Goal: Information Seeking & Learning: Learn about a topic

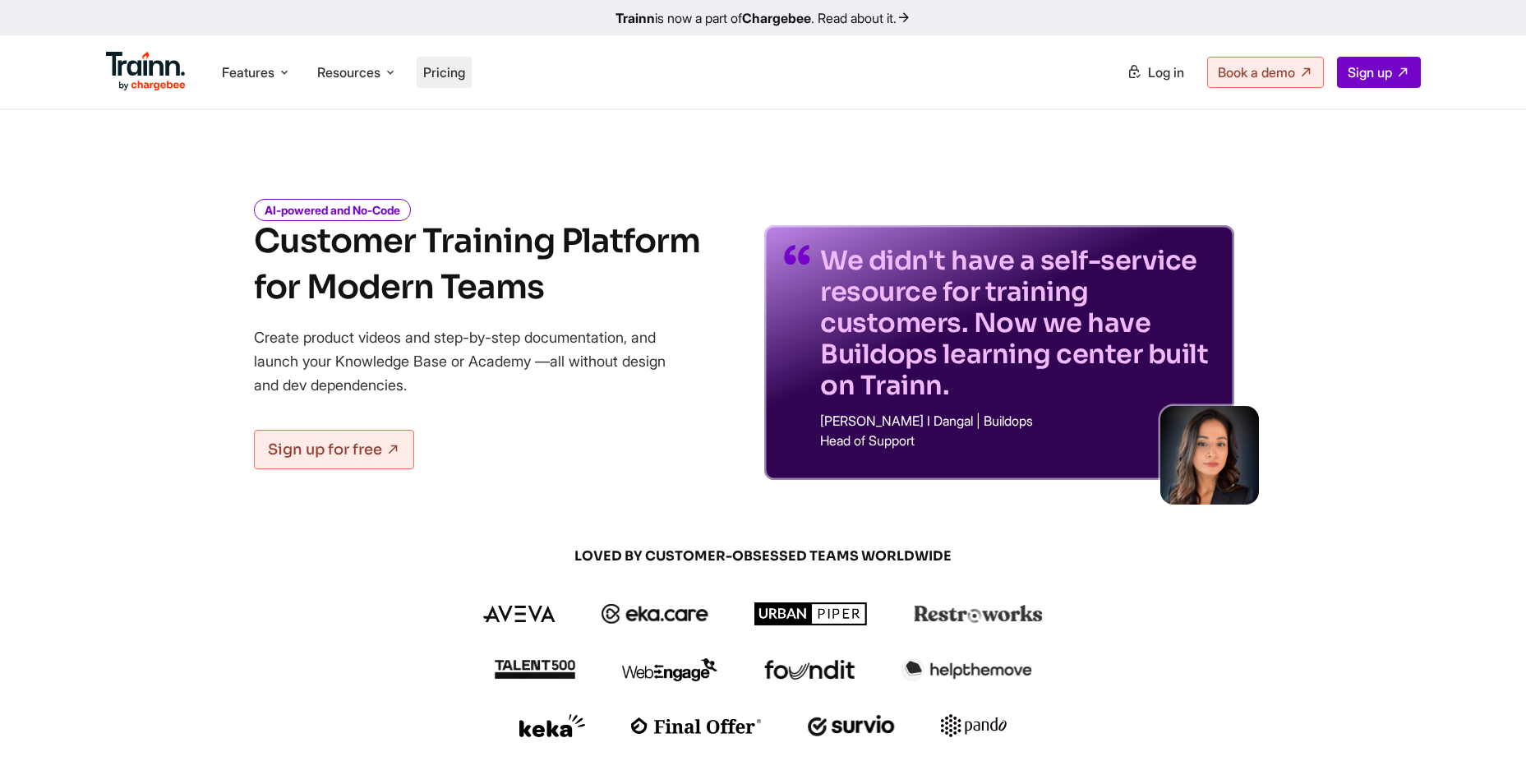
click at [444, 68] on span "Pricing" at bounding box center [444, 73] width 42 height 17
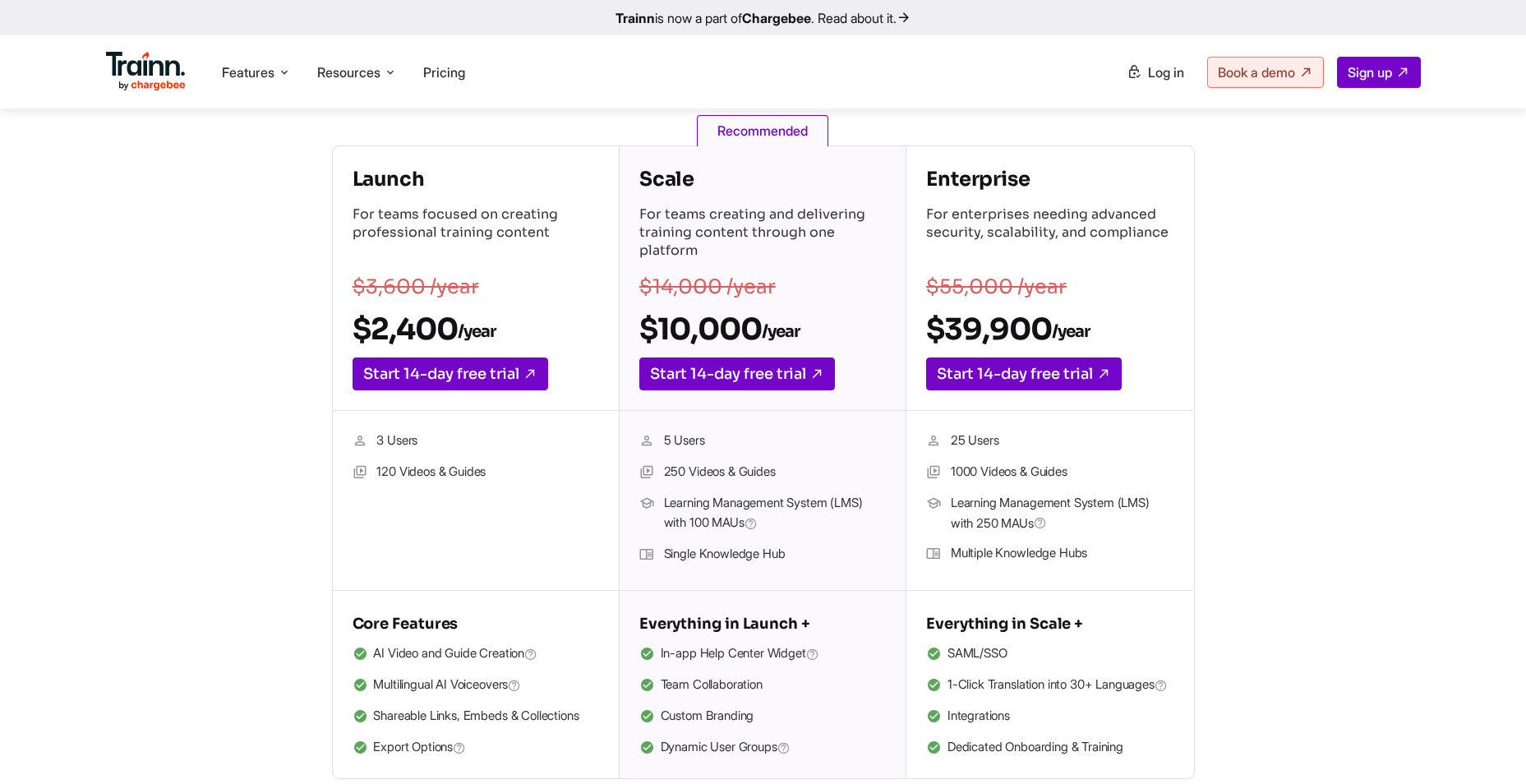
scroll to position [246, 0]
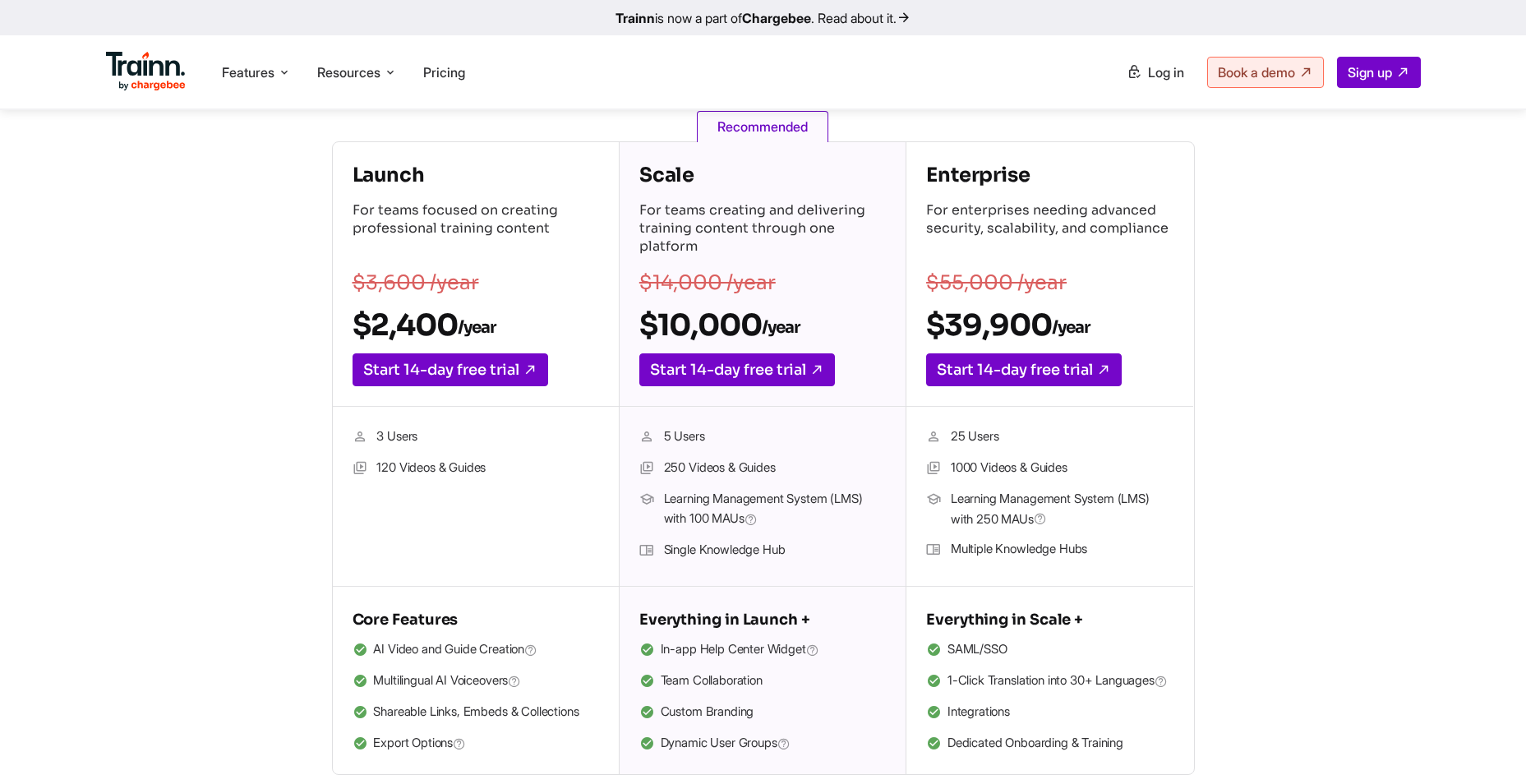
drag, startPoint x: 379, startPoint y: 468, endPoint x: 492, endPoint y: 471, distance: 113.0
click at [492, 471] on li "120 Videos & Guides" at bounding box center [476, 468] width 246 height 21
click at [1127, 70] on icon at bounding box center [1134, 73] width 15 height 17
click at [269, 418] on div "Launch For teams focused on creating professional training content $3,600 /year…" at bounding box center [763, 458] width 1183 height 634
drag, startPoint x: 375, startPoint y: 321, endPoint x: 492, endPoint y: 321, distance: 117.0
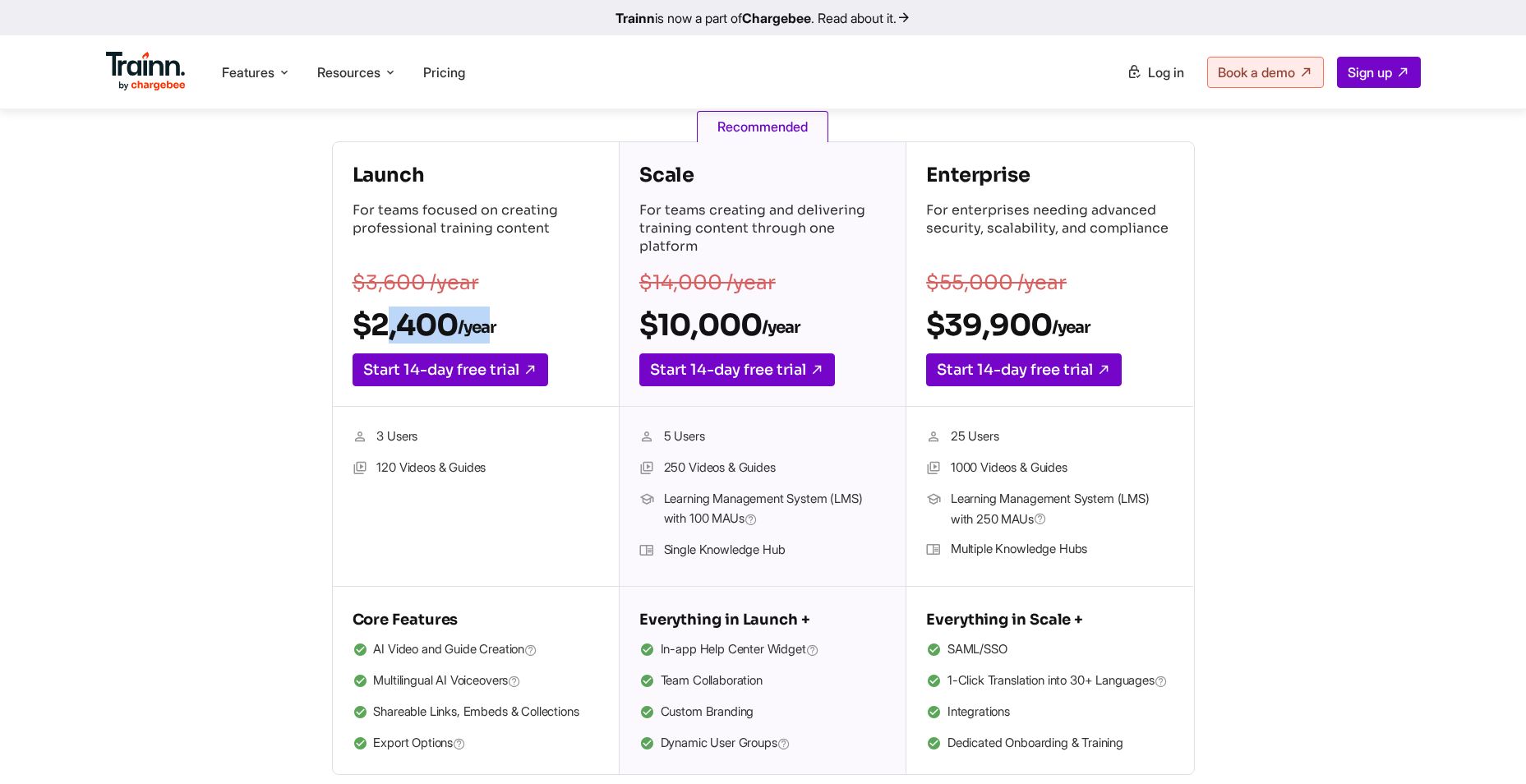
click at [492, 321] on h2 "$2,400 /year" at bounding box center [476, 325] width 246 height 37
click at [319, 363] on div "Launch For teams focused on creating professional training content $3,600 /year…" at bounding box center [763, 458] width 1183 height 634
drag, startPoint x: 377, startPoint y: 437, endPoint x: 419, endPoint y: 437, distance: 42.0
click at [419, 437] on li "3 Users" at bounding box center [476, 437] width 246 height 21
drag, startPoint x: 419, startPoint y: 437, endPoint x: 444, endPoint y: 486, distance: 55.0
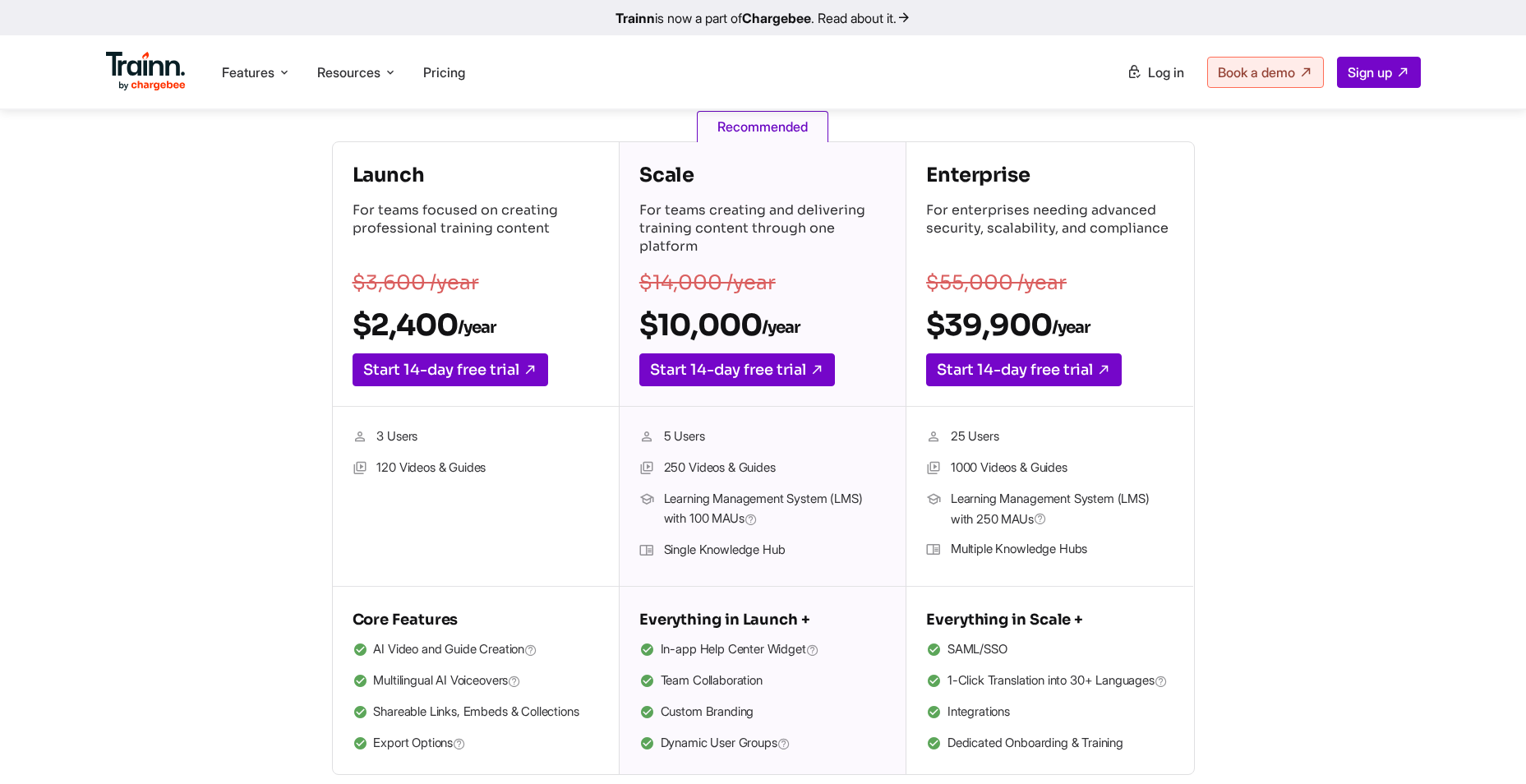
click at [451, 489] on ul "3 Users 120 Videos & Guides" at bounding box center [476, 496] width 246 height 140
drag, startPoint x: 658, startPoint y: 318, endPoint x: 810, endPoint y: 321, distance: 152.0
click at [810, 321] on h2 "$10,000 /year" at bounding box center [763, 325] width 246 height 37
drag, startPoint x: 810, startPoint y: 321, endPoint x: 711, endPoint y: 324, distance: 99.0
click at [711, 324] on h2 "$10,000 /year" at bounding box center [763, 325] width 246 height 37
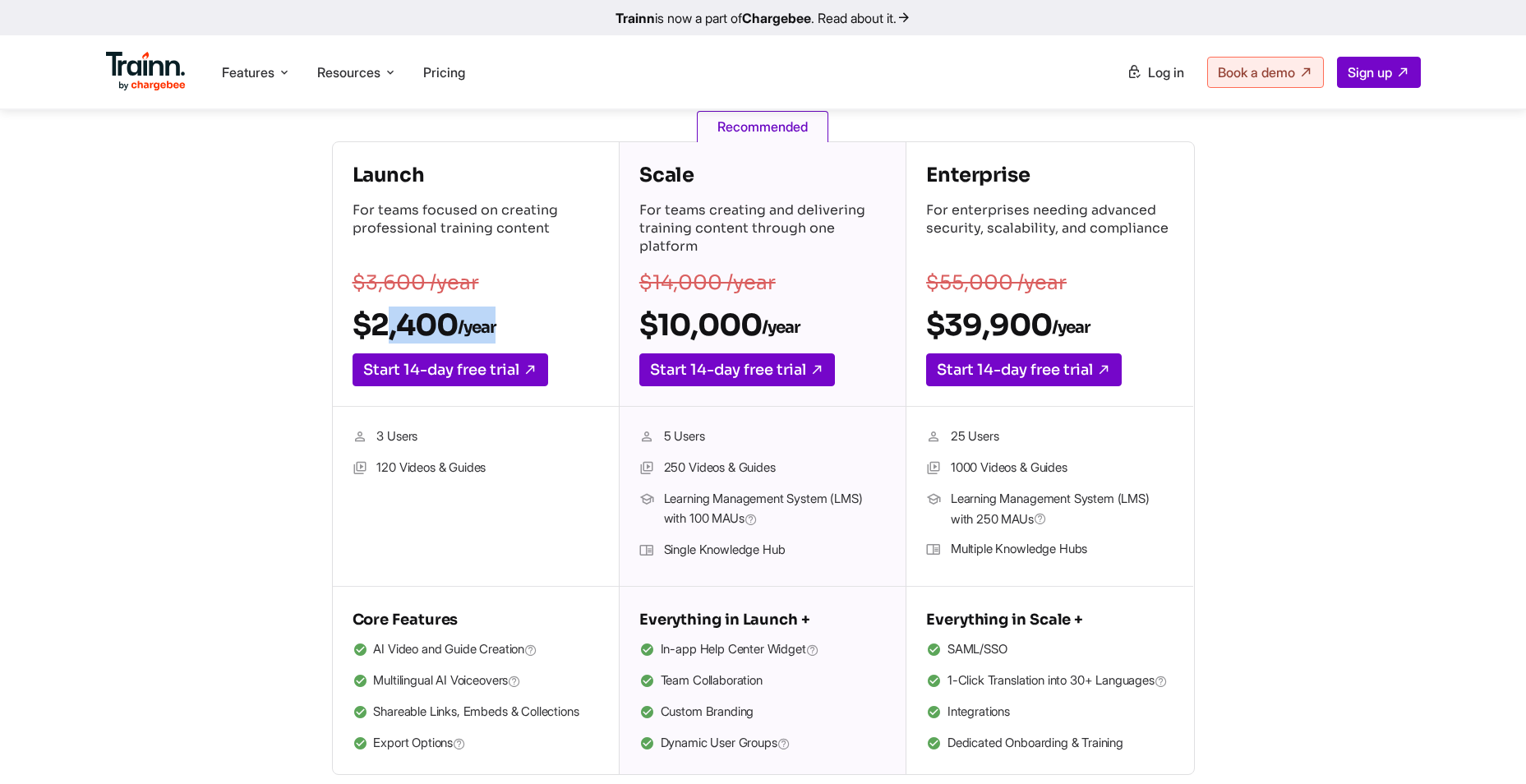
drag, startPoint x: 502, startPoint y: 327, endPoint x: 368, endPoint y: 320, distance: 134.2
click at [368, 320] on h2 "$2,400 /year" at bounding box center [476, 325] width 246 height 37
drag, startPoint x: 368, startPoint y: 320, endPoint x: 407, endPoint y: 451, distance: 136.7
click at [407, 451] on ul "3 Users 120 Videos & Guides" at bounding box center [476, 496] width 246 height 140
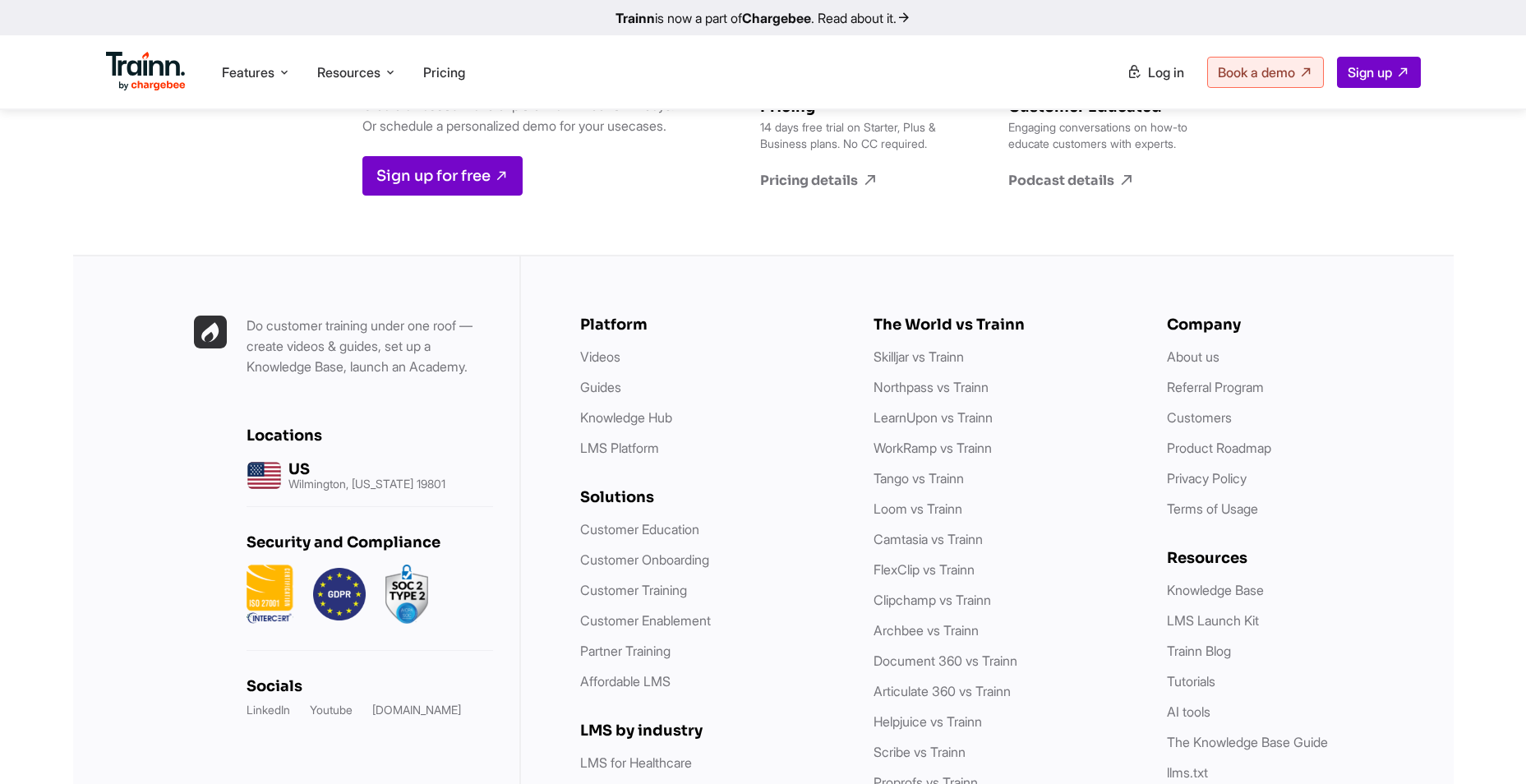
scroll to position [5183, 0]
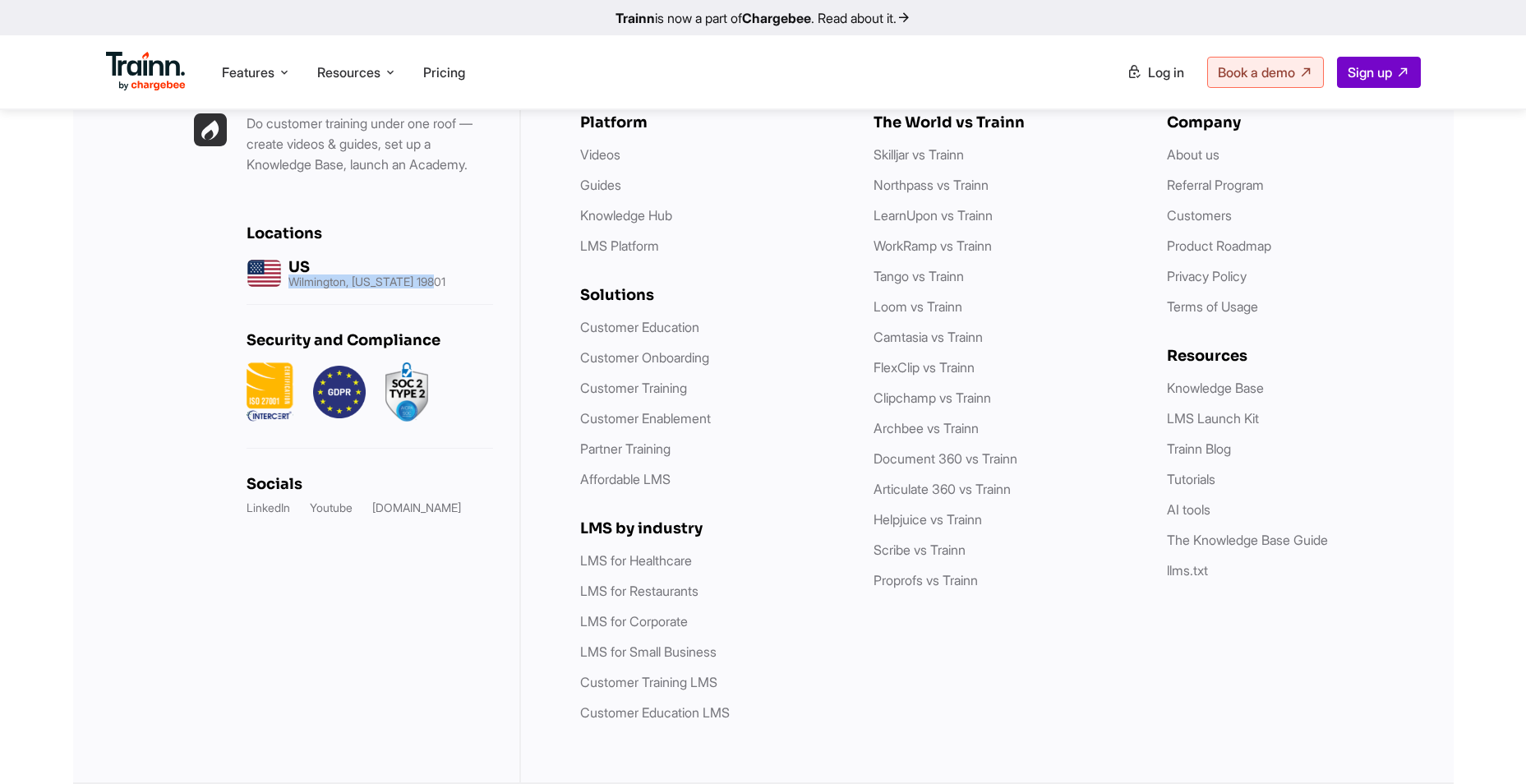
drag, startPoint x: 289, startPoint y: 282, endPoint x: 440, endPoint y: 279, distance: 151.0
click at [440, 279] on p "Wilmington, [US_STATE] 19801" at bounding box center [367, 282] width 157 height 12
drag, startPoint x: 440, startPoint y: 279, endPoint x: 448, endPoint y: 376, distance: 97.3
click at [448, 376] on div at bounding box center [369, 392] width 246 height 59
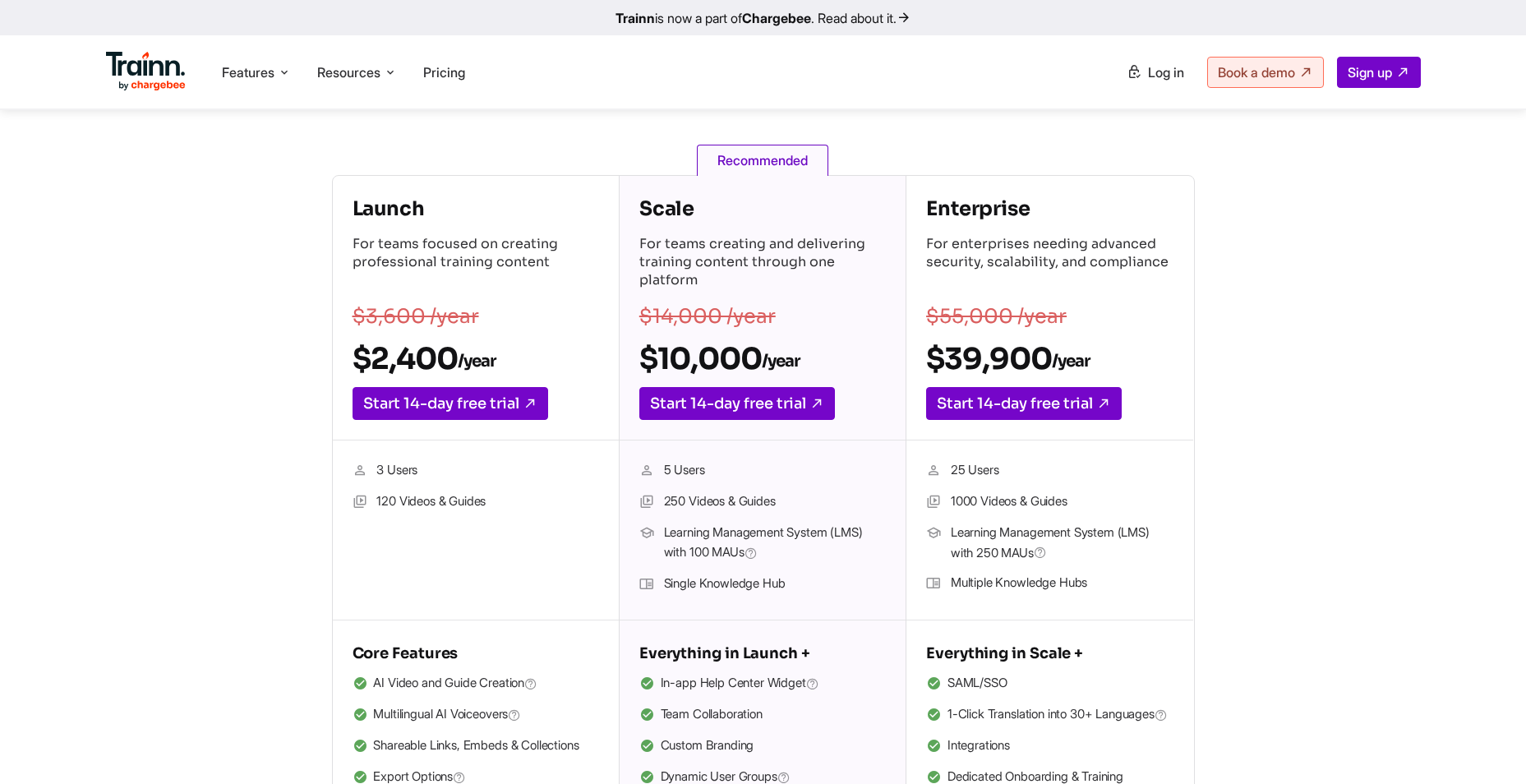
scroll to position [253, 0]
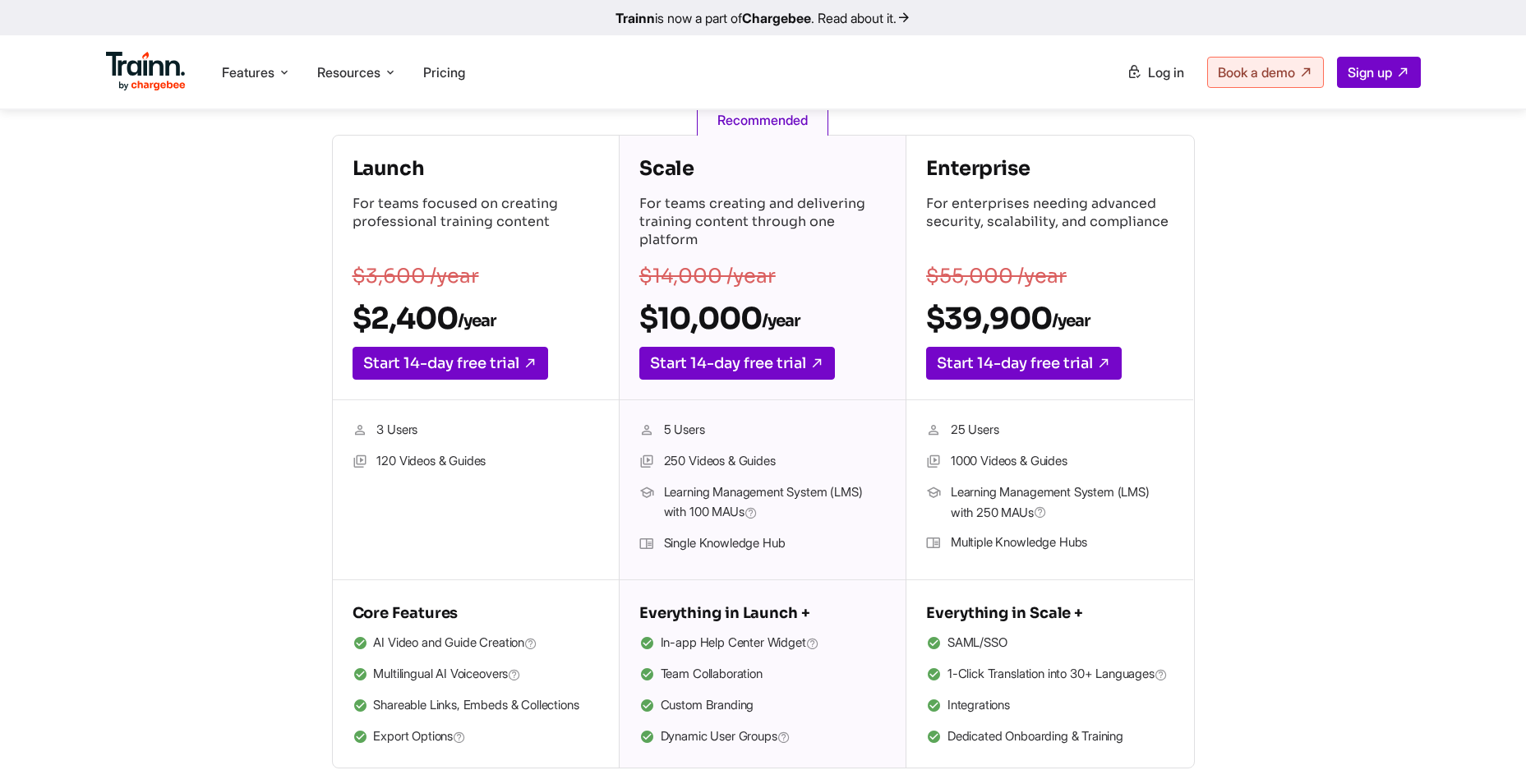
click at [491, 463] on li "120 Videos & Guides" at bounding box center [476, 462] width 246 height 21
drag, startPoint x: 491, startPoint y: 463, endPoint x: 520, endPoint y: 470, distance: 29.8
click at [520, 470] on li "120 Videos & Guides" at bounding box center [476, 462] width 246 height 21
drag, startPoint x: 494, startPoint y: 463, endPoint x: 484, endPoint y: 466, distance: 10.4
click at [484, 466] on li "120 Videos & Guides" at bounding box center [476, 462] width 246 height 21
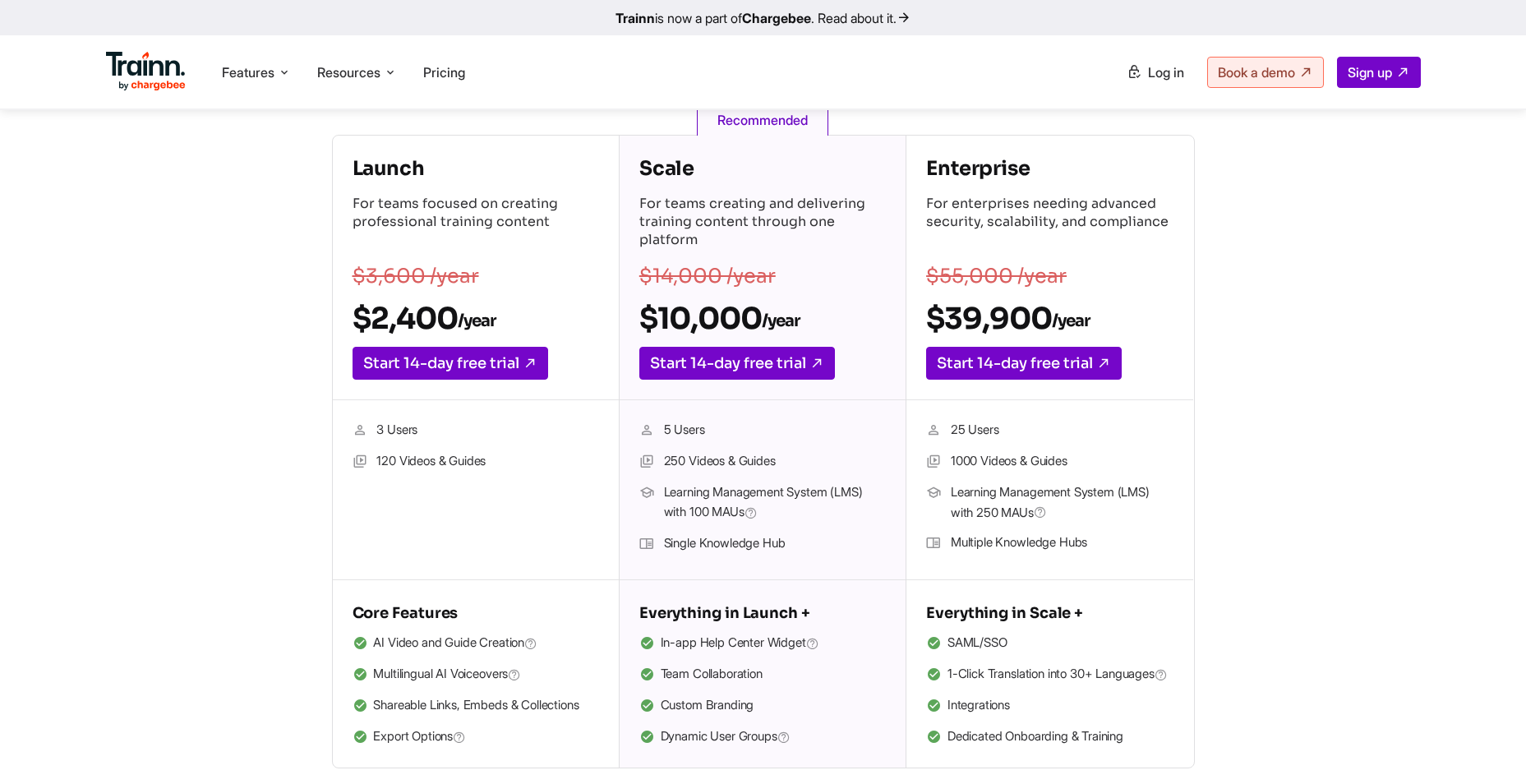
drag, startPoint x: 484, startPoint y: 466, endPoint x: 511, endPoint y: 477, distance: 29.2
click at [511, 477] on ul "3 Users 120 Videos & Guides" at bounding box center [476, 489] width 246 height 140
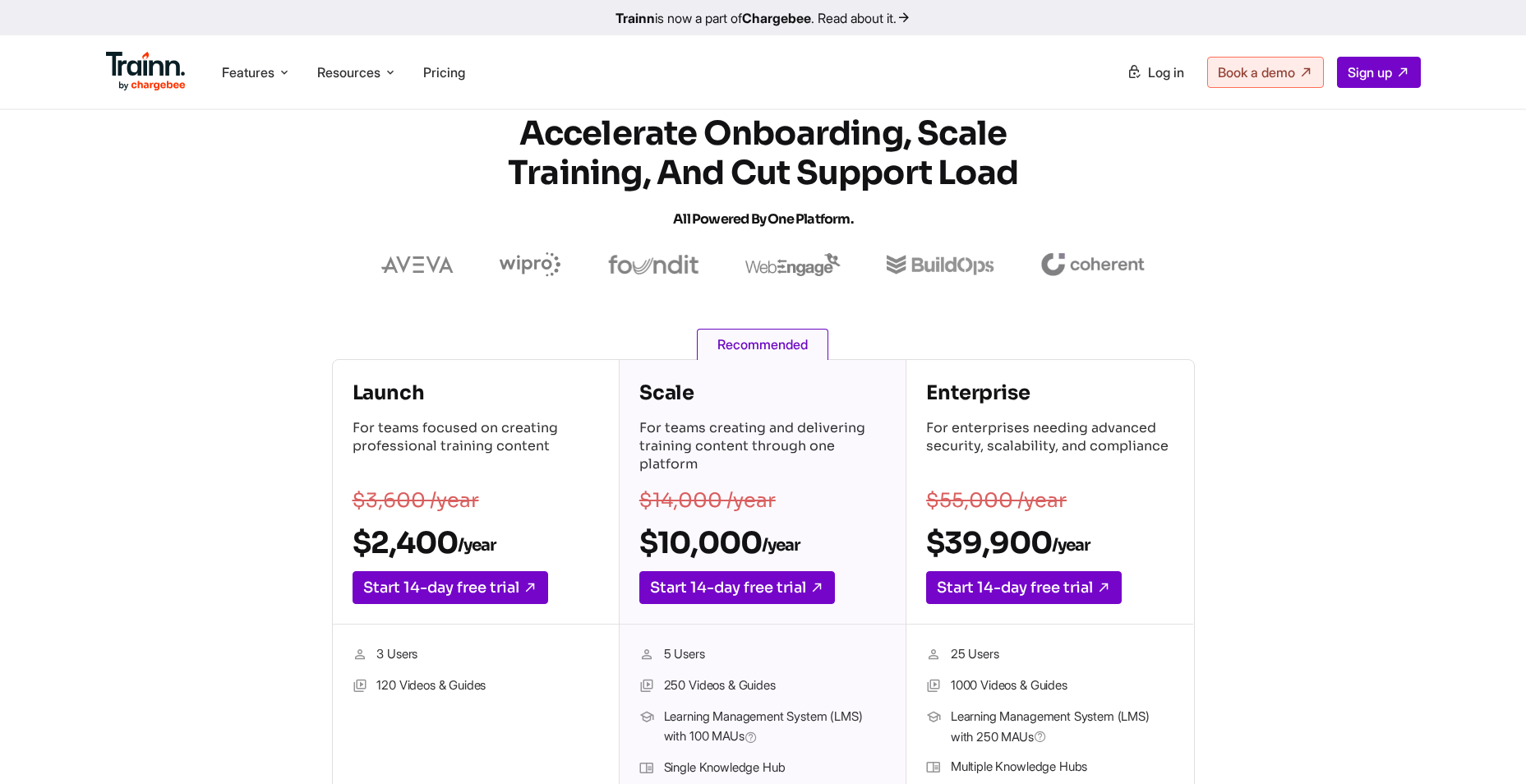
scroll to position [0, 0]
